Goal: Find specific page/section: Find specific page/section

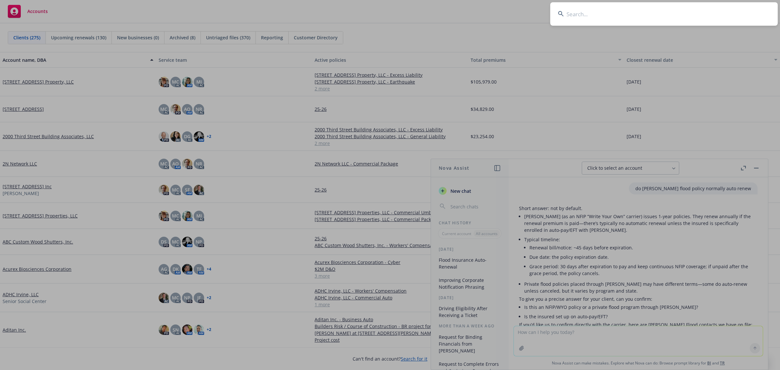
scroll to position [93, 0]
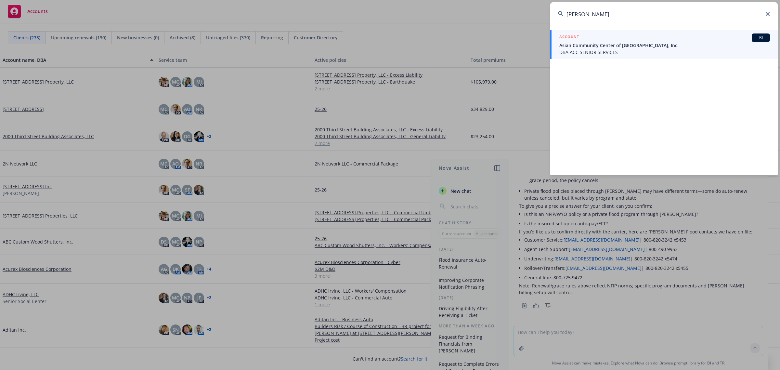
type input "[PERSON_NAME]"
click at [612, 54] on span "DBA ACC SENIOR SERVICES" at bounding box center [665, 52] width 211 height 7
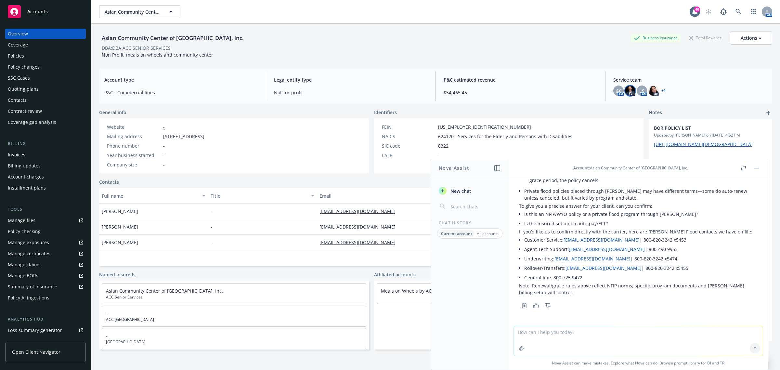
click at [625, 94] on img at bounding box center [630, 91] width 10 height 10
click at [616, 90] on span "GC" at bounding box center [619, 90] width 6 height 7
